Goal: Task Accomplishment & Management: Use online tool/utility

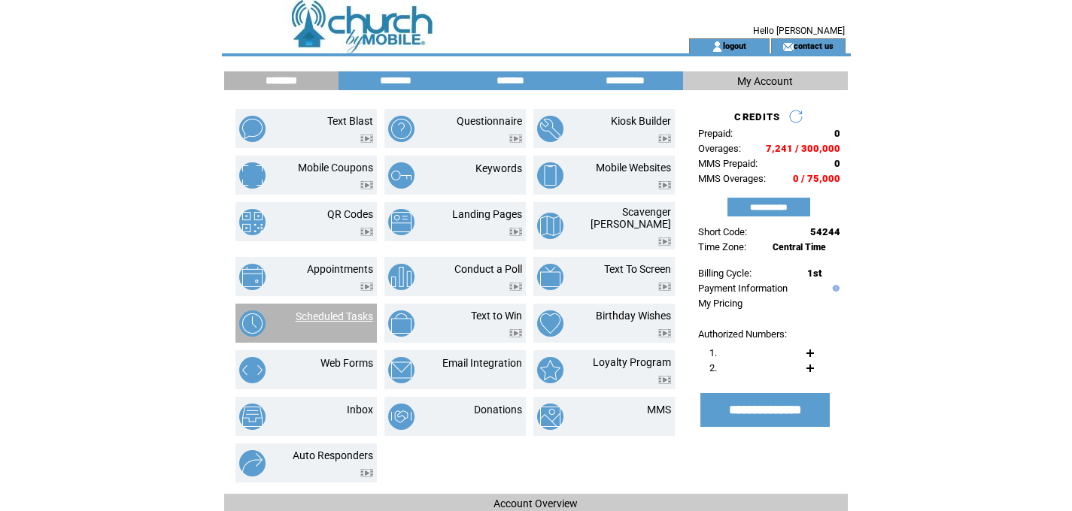
click at [336, 311] on link "Scheduled Tasks" at bounding box center [334, 317] width 77 height 12
